Goal: Check status: Check status

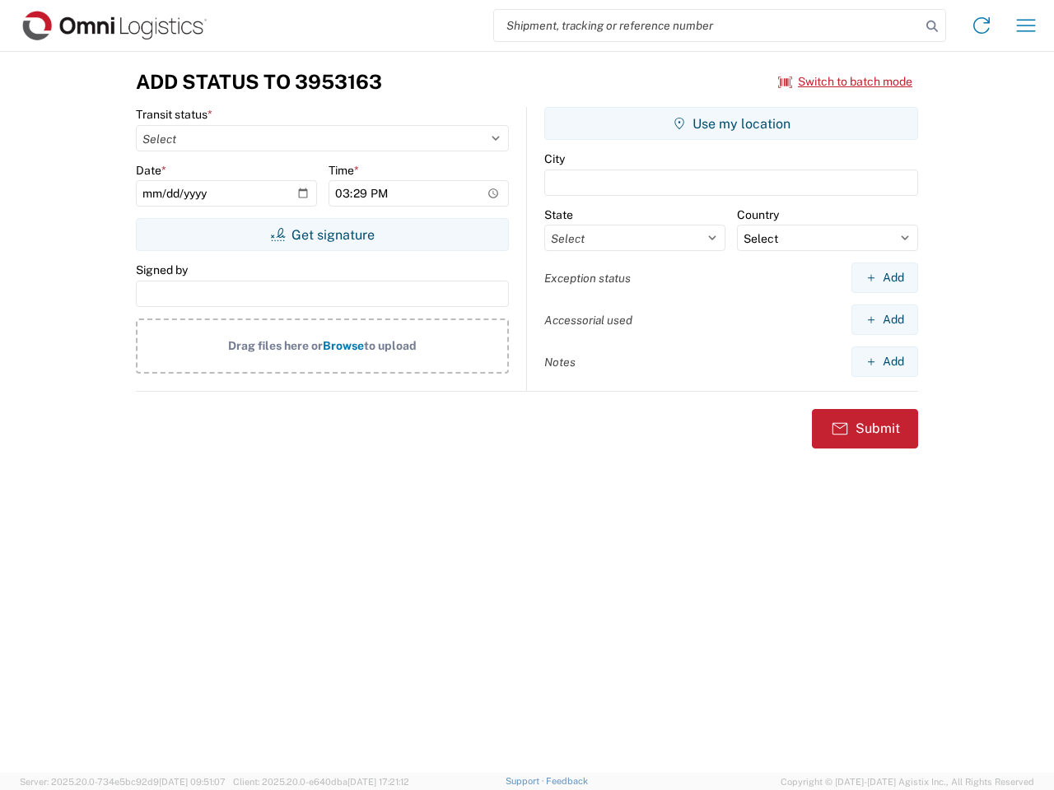
click at [707, 26] on input "search" at bounding box center [707, 25] width 426 height 31
click at [932, 26] on icon at bounding box center [931, 26] width 23 height 23
click at [981, 26] on icon at bounding box center [981, 25] width 26 height 26
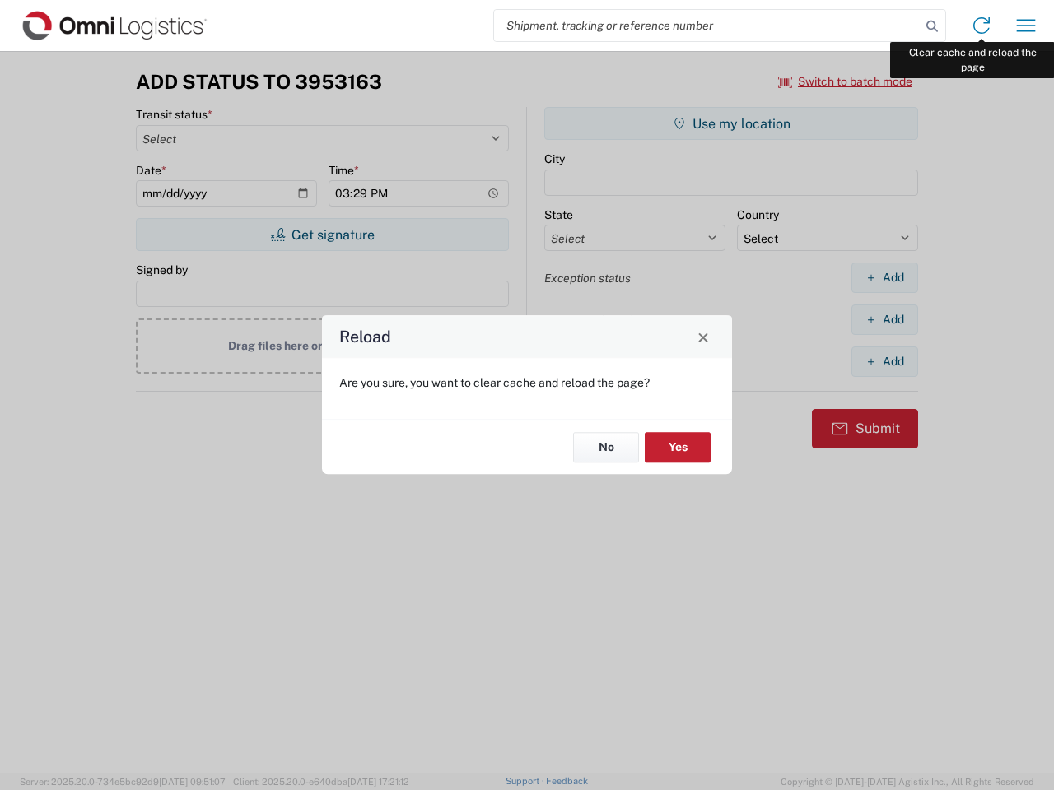
click at [1026, 26] on div "Reload Are you sure, you want to clear cache and reload the page? No Yes" at bounding box center [527, 395] width 1054 height 790
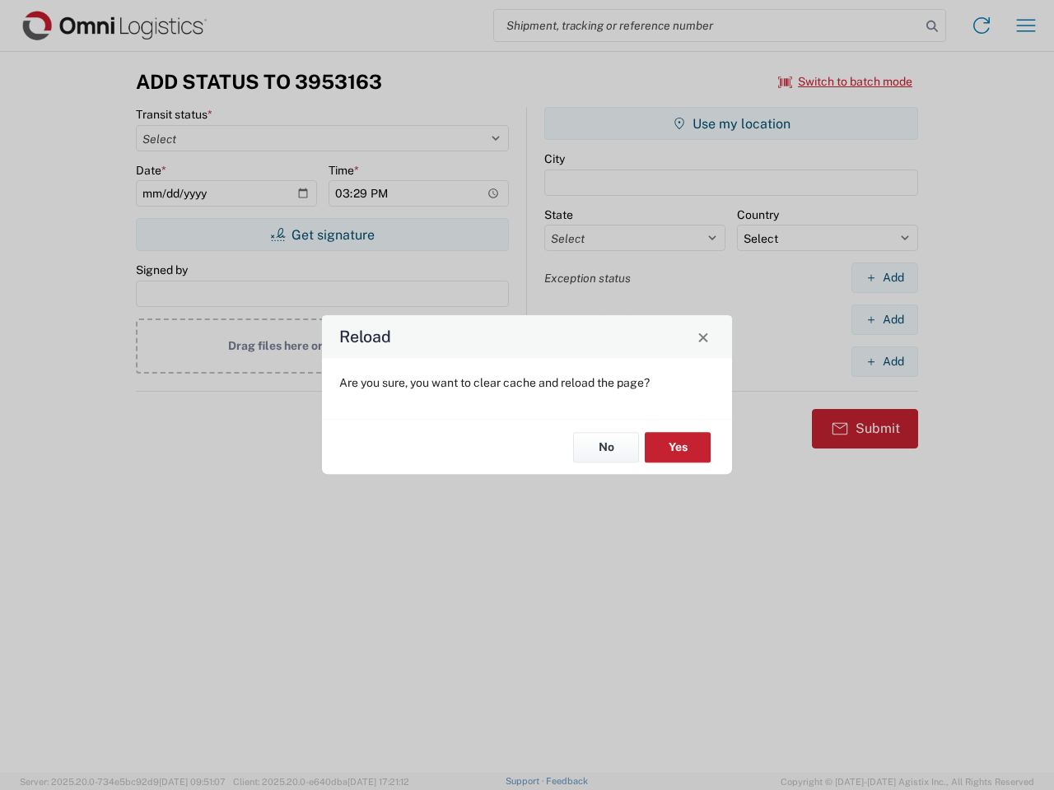
click at [845, 81] on div "Reload Are you sure, you want to clear cache and reload the page? No Yes" at bounding box center [527, 395] width 1054 height 790
click at [322, 235] on div "Reload Are you sure, you want to clear cache and reload the page? No Yes" at bounding box center [527, 395] width 1054 height 790
click at [731, 123] on div "Reload Are you sure, you want to clear cache and reload the page? No Yes" at bounding box center [527, 395] width 1054 height 790
click at [884, 277] on div "Reload Are you sure, you want to clear cache and reload the page? No Yes" at bounding box center [527, 395] width 1054 height 790
click at [884, 319] on div "Reload Are you sure, you want to clear cache and reload the page? No Yes" at bounding box center [527, 395] width 1054 height 790
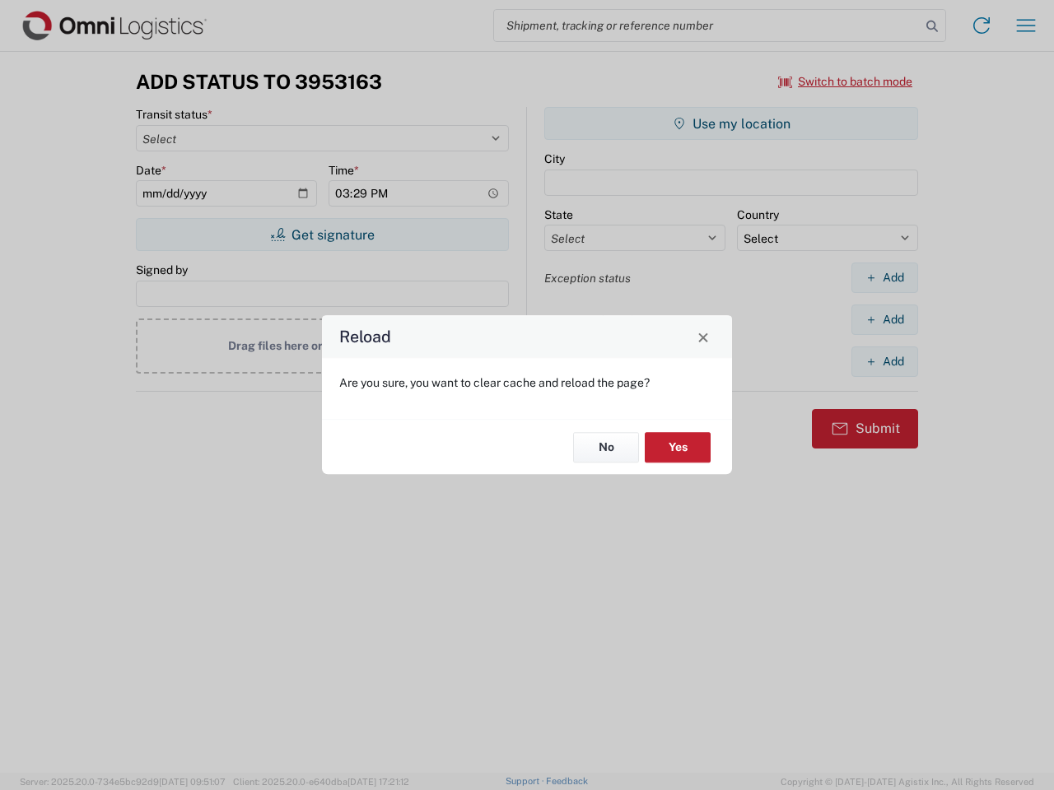
click at [884, 361] on div "Reload Are you sure, you want to clear cache and reload the page? No Yes" at bounding box center [527, 395] width 1054 height 790
